Goal: Task Accomplishment & Management: Use online tool/utility

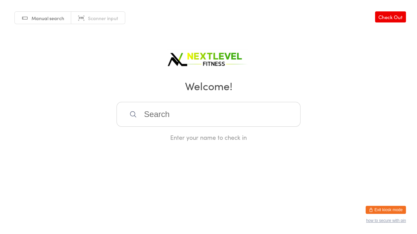
click at [141, 118] on input "search" at bounding box center [209, 114] width 184 height 25
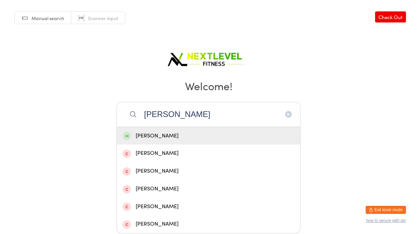
type input "[PERSON_NAME]"
click at [151, 134] on div "[PERSON_NAME]" at bounding box center [209, 136] width 172 height 9
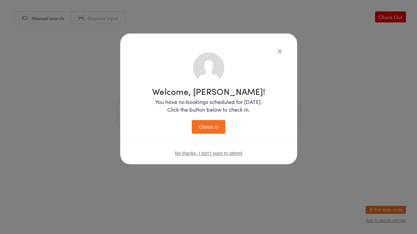
click at [209, 128] on button "Check in" at bounding box center [209, 127] width 34 height 14
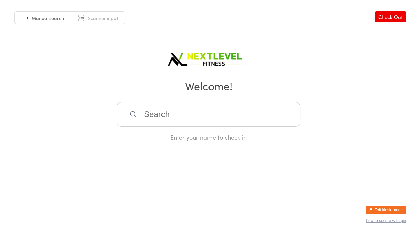
click at [202, 118] on input "search" at bounding box center [209, 114] width 184 height 25
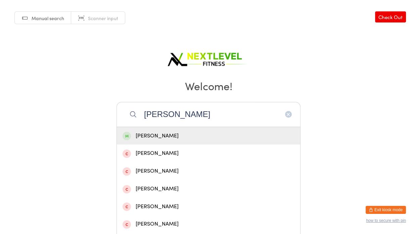
type input "[PERSON_NAME]"
click at [188, 134] on div "[PERSON_NAME]" at bounding box center [209, 136] width 172 height 9
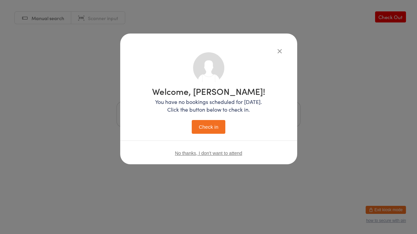
click at [202, 129] on button "Check in" at bounding box center [209, 127] width 34 height 14
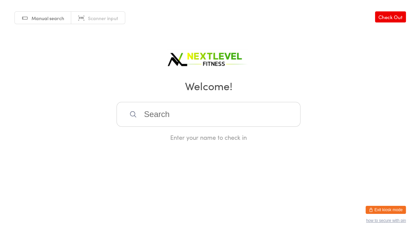
click at [207, 117] on input "search" at bounding box center [209, 114] width 184 height 25
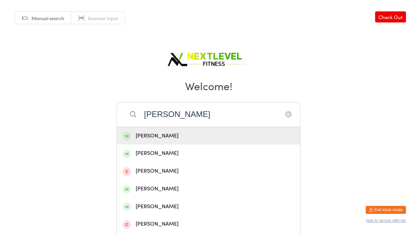
type input "[PERSON_NAME]"
click at [191, 133] on div "[PERSON_NAME]" at bounding box center [209, 136] width 172 height 9
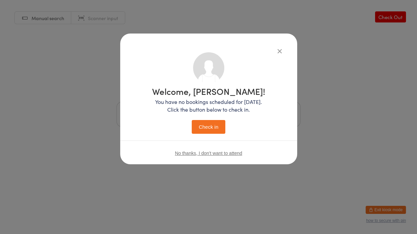
click at [207, 126] on button "Check in" at bounding box center [209, 127] width 34 height 14
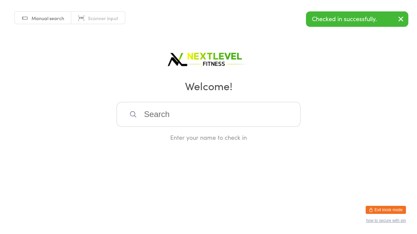
click at [173, 108] on input "search" at bounding box center [209, 114] width 184 height 25
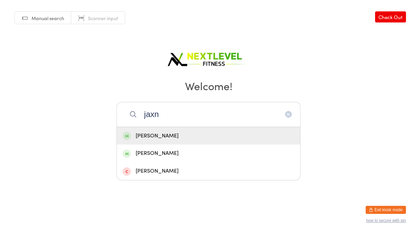
type input "jaxn"
click at [158, 134] on div "[PERSON_NAME]" at bounding box center [209, 136] width 172 height 9
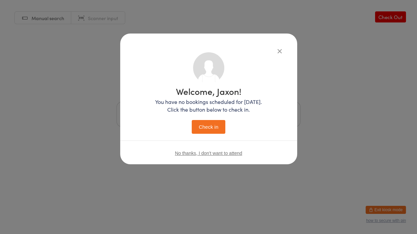
click at [204, 127] on button "Check in" at bounding box center [209, 127] width 34 height 14
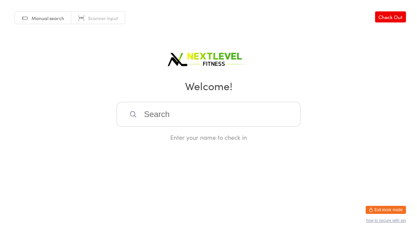
click at [196, 116] on input "search" at bounding box center [209, 114] width 184 height 25
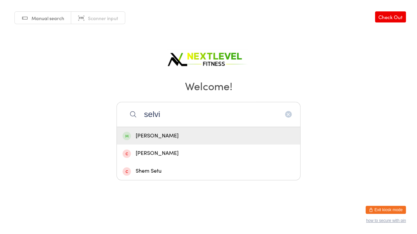
type input "selvi"
click at [178, 132] on div "[PERSON_NAME]" at bounding box center [209, 136] width 172 height 9
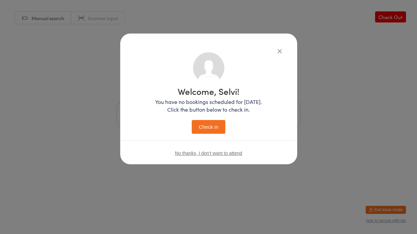
click at [203, 131] on button "Check in" at bounding box center [209, 127] width 34 height 14
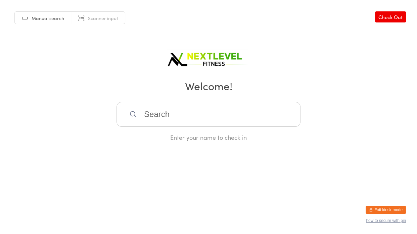
click at [181, 111] on input "search" at bounding box center [209, 114] width 184 height 25
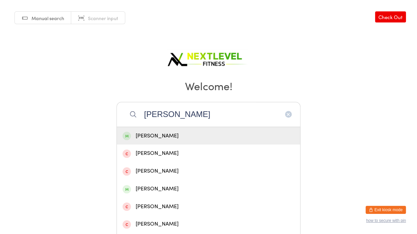
type input "[PERSON_NAME]"
click at [178, 139] on div "[PERSON_NAME]" at bounding box center [209, 136] width 172 height 9
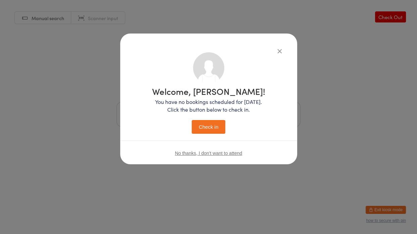
click at [198, 129] on button "Check in" at bounding box center [209, 127] width 34 height 14
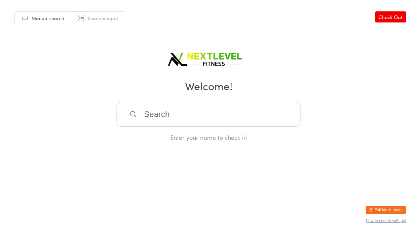
click at [182, 119] on input "search" at bounding box center [209, 114] width 184 height 25
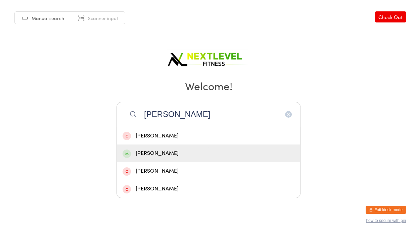
type input "[PERSON_NAME]"
click at [178, 155] on div "[PERSON_NAME]" at bounding box center [209, 153] width 172 height 9
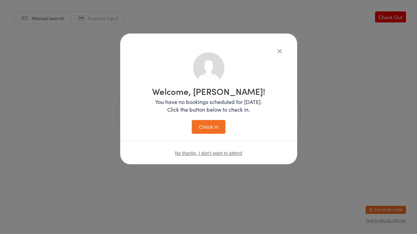
click at [203, 123] on button "Check in" at bounding box center [209, 127] width 34 height 14
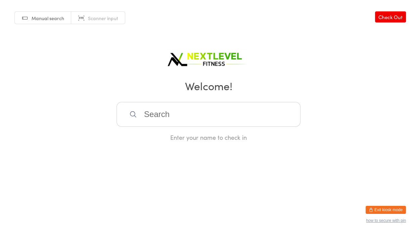
click at [203, 123] on input "search" at bounding box center [209, 114] width 184 height 25
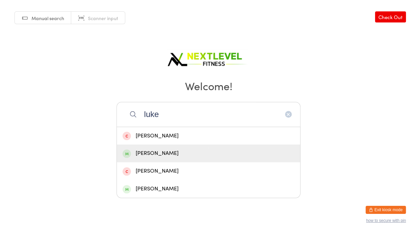
type input "luke"
click at [167, 151] on div "[PERSON_NAME]" at bounding box center [209, 153] width 172 height 9
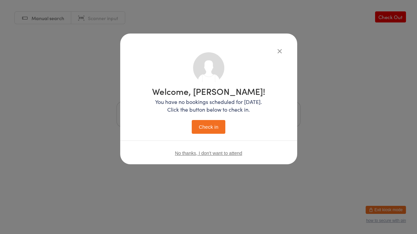
click at [202, 130] on button "Check in" at bounding box center [209, 127] width 34 height 14
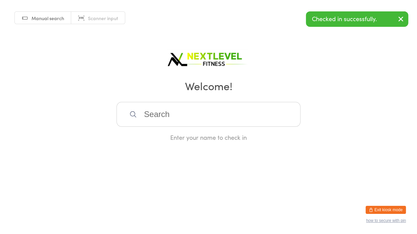
click at [186, 123] on input "search" at bounding box center [209, 114] width 184 height 25
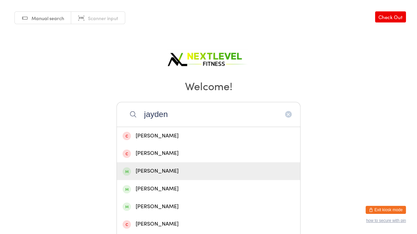
type input "jayden"
click at [160, 173] on div "[PERSON_NAME]" at bounding box center [209, 171] width 172 height 9
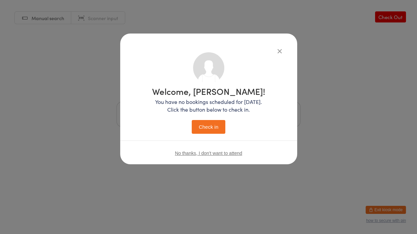
click at [221, 128] on button "Check in" at bounding box center [209, 127] width 34 height 14
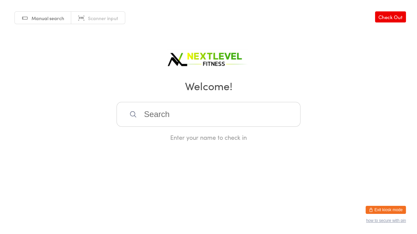
click at [209, 119] on input "search" at bounding box center [209, 114] width 184 height 25
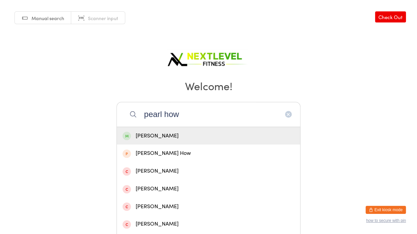
type input "pearl how"
click at [183, 134] on div "[PERSON_NAME]" at bounding box center [209, 136] width 172 height 9
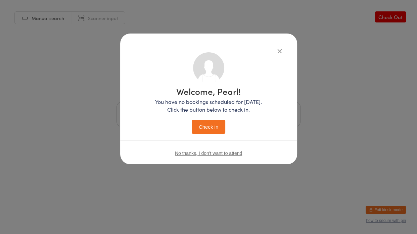
click at [204, 124] on button "Check in" at bounding box center [209, 127] width 34 height 14
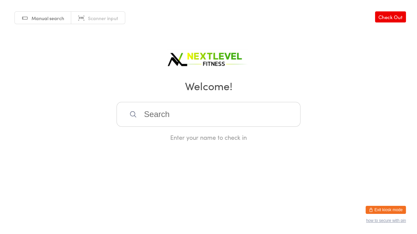
click at [204, 124] on input "search" at bounding box center [209, 114] width 184 height 25
type input "[PERSON_NAME]"
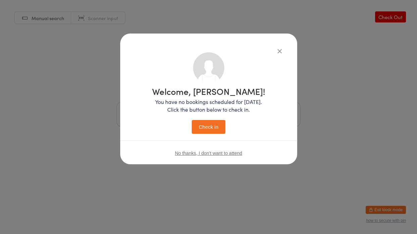
click at [219, 124] on button "Check in" at bounding box center [209, 127] width 34 height 14
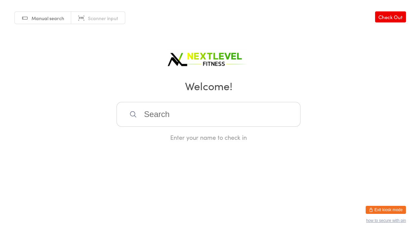
click at [292, 117] on input "search" at bounding box center [209, 114] width 184 height 25
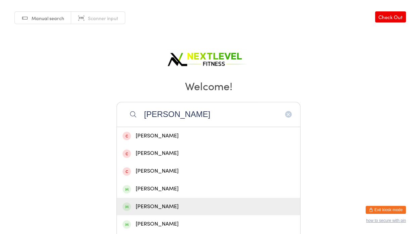
type input "[PERSON_NAME]"
click at [154, 205] on div "[PERSON_NAME]" at bounding box center [209, 206] width 172 height 9
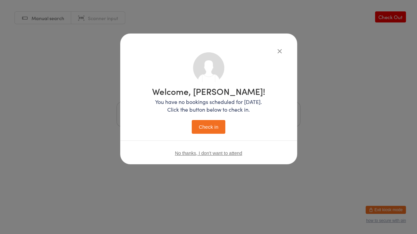
click at [218, 124] on button "Check in" at bounding box center [209, 127] width 34 height 14
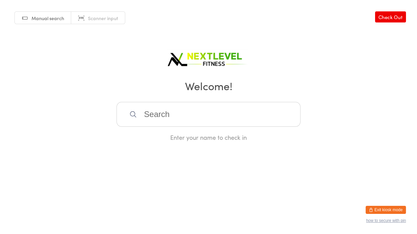
click at [218, 124] on input "search" at bounding box center [209, 114] width 184 height 25
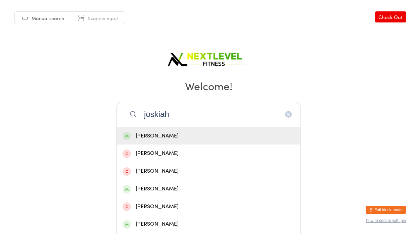
type input "joskiah"
click at [217, 135] on div "[PERSON_NAME]" at bounding box center [209, 136] width 172 height 9
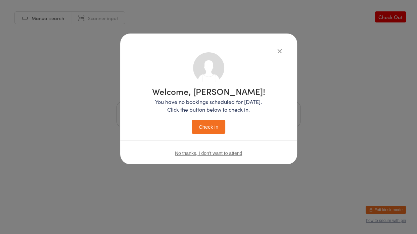
click at [203, 125] on button "Check in" at bounding box center [209, 127] width 34 height 14
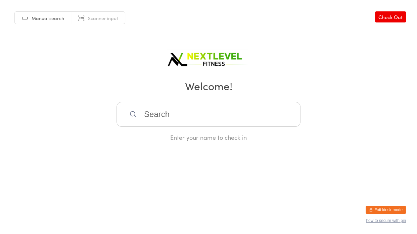
click at [204, 122] on input "search" at bounding box center [209, 114] width 184 height 25
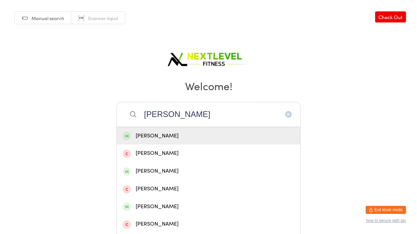
type input "[PERSON_NAME]"
click at [167, 140] on div "[PERSON_NAME]" at bounding box center [209, 136] width 172 height 9
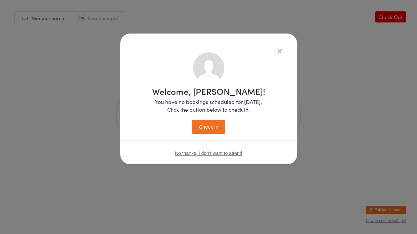
click at [199, 131] on button "Check in" at bounding box center [209, 127] width 34 height 14
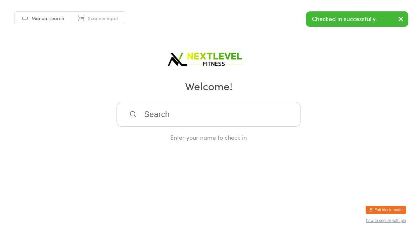
click at [199, 107] on input "search" at bounding box center [209, 114] width 184 height 25
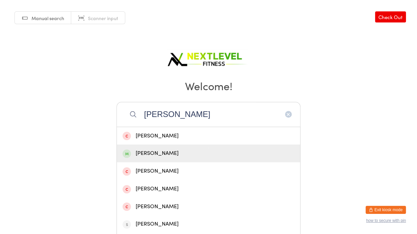
type input "[PERSON_NAME]"
click at [183, 153] on div "[PERSON_NAME]" at bounding box center [209, 153] width 172 height 9
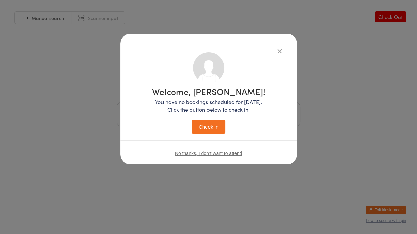
click at [212, 126] on button "Check in" at bounding box center [209, 127] width 34 height 14
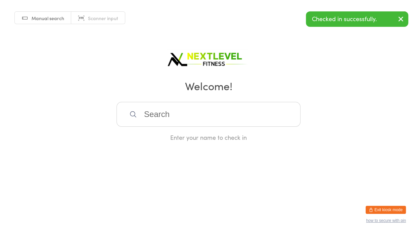
click at [187, 116] on input "search" at bounding box center [209, 114] width 184 height 25
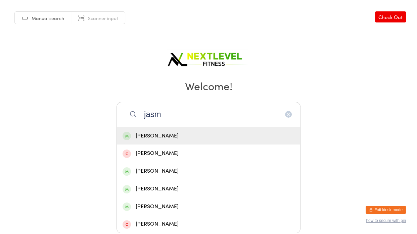
type input "jasm"
click at [177, 133] on div "[PERSON_NAME]" at bounding box center [209, 136] width 172 height 9
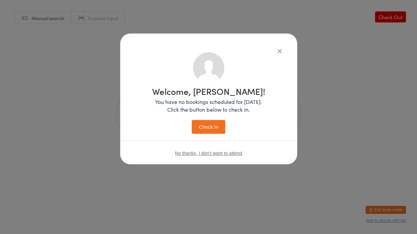
click at [200, 125] on button "Check in" at bounding box center [209, 127] width 34 height 14
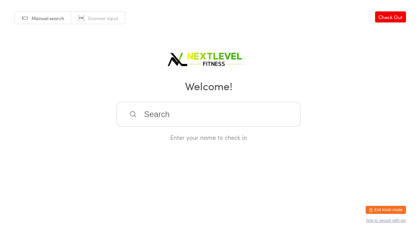
click at [158, 114] on input "search" at bounding box center [209, 114] width 184 height 25
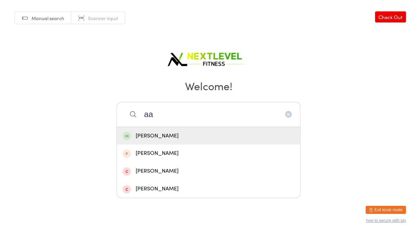
type input "aa"
click at [149, 134] on div "[PERSON_NAME]" at bounding box center [209, 136] width 172 height 9
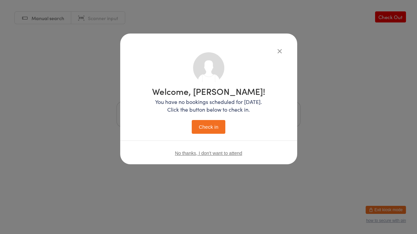
click at [223, 128] on button "Check in" at bounding box center [209, 127] width 34 height 14
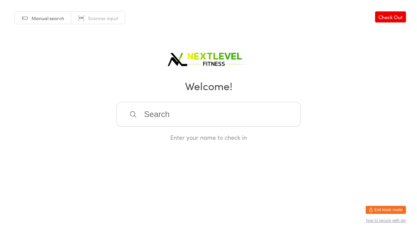
click at [204, 105] on input "search" at bounding box center [209, 114] width 184 height 25
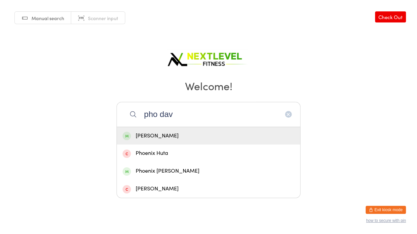
type input "pho dav"
click at [226, 132] on div "[PERSON_NAME]" at bounding box center [209, 136] width 172 height 9
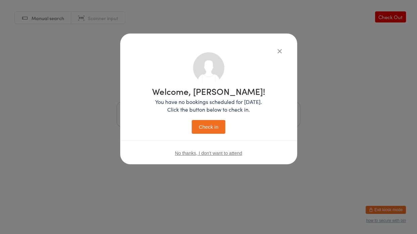
click at [202, 124] on button "Check in" at bounding box center [209, 127] width 34 height 14
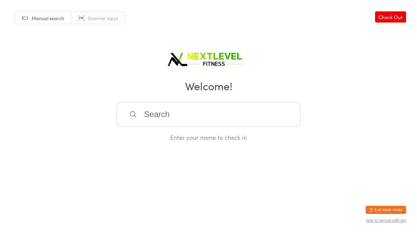
click at [202, 124] on input "search" at bounding box center [209, 114] width 184 height 25
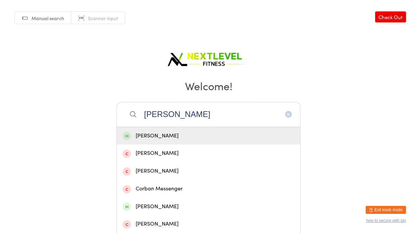
type input "[PERSON_NAME]"
click at [177, 142] on div "[PERSON_NAME]" at bounding box center [208, 136] width 183 height 18
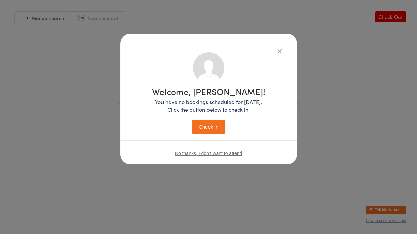
click at [204, 128] on button "Check in" at bounding box center [209, 127] width 34 height 14
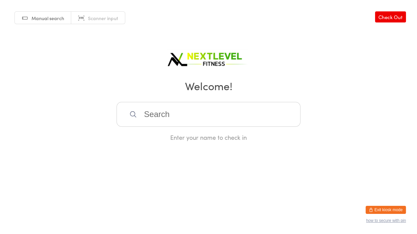
click at [399, 18] on link "Check Out" at bounding box center [390, 16] width 31 height 11
click at [234, 111] on input "search" at bounding box center [209, 114] width 184 height 25
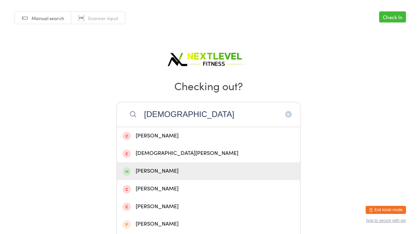
type input "[DEMOGRAPHIC_DATA]"
click at [175, 169] on div "[PERSON_NAME]" at bounding box center [209, 171] width 172 height 9
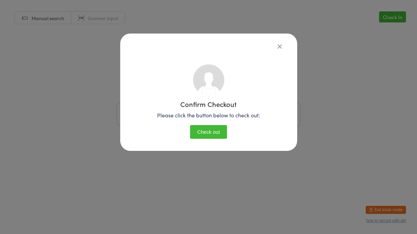
click at [280, 46] on icon "button" at bounding box center [279, 46] width 7 height 7
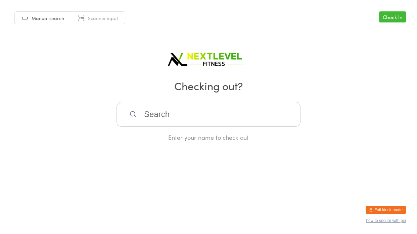
click at [180, 112] on input "search" at bounding box center [209, 114] width 184 height 25
click at [386, 18] on link "Check In" at bounding box center [392, 16] width 27 height 11
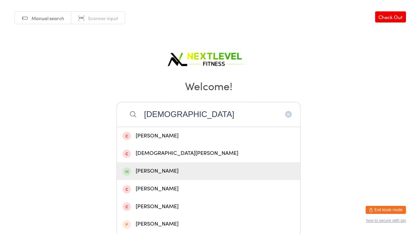
type input "[DEMOGRAPHIC_DATA]"
click at [180, 169] on div "[PERSON_NAME]" at bounding box center [209, 171] width 172 height 9
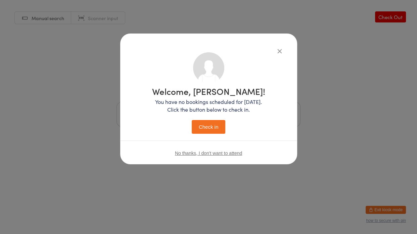
click at [192, 120] on button "Check in" at bounding box center [209, 127] width 34 height 14
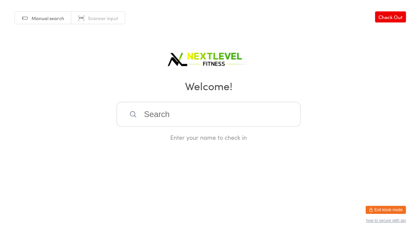
click at [156, 116] on input "search" at bounding box center [209, 114] width 184 height 25
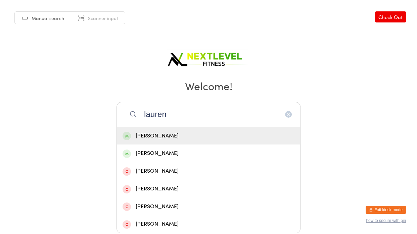
type input "lauren"
click at [153, 133] on div "[PERSON_NAME]" at bounding box center [209, 136] width 172 height 9
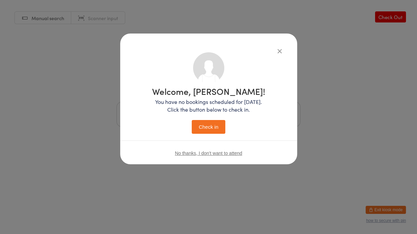
click at [211, 128] on button "Check in" at bounding box center [209, 127] width 34 height 14
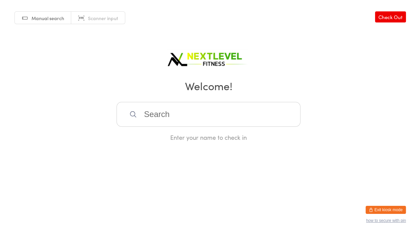
click at [189, 120] on input "search" at bounding box center [209, 114] width 184 height 25
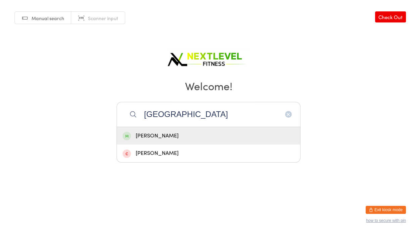
type input "[GEOGRAPHIC_DATA]"
click at [161, 133] on div "[PERSON_NAME]" at bounding box center [209, 136] width 172 height 9
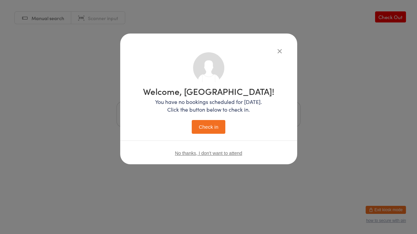
click at [210, 128] on button "Check in" at bounding box center [209, 127] width 34 height 14
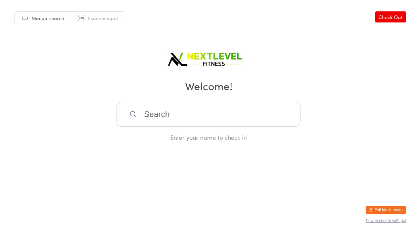
click at [141, 113] on input "search" at bounding box center [209, 114] width 184 height 25
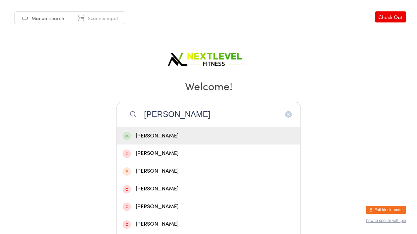
type input "[PERSON_NAME]"
click at [149, 134] on div "[PERSON_NAME]" at bounding box center [209, 136] width 172 height 9
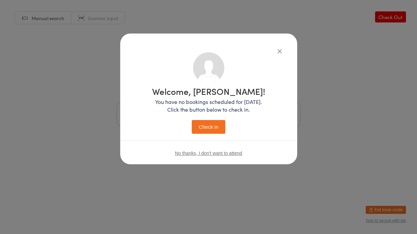
click at [207, 128] on button "Check in" at bounding box center [209, 127] width 34 height 14
